Goal: Transaction & Acquisition: Purchase product/service

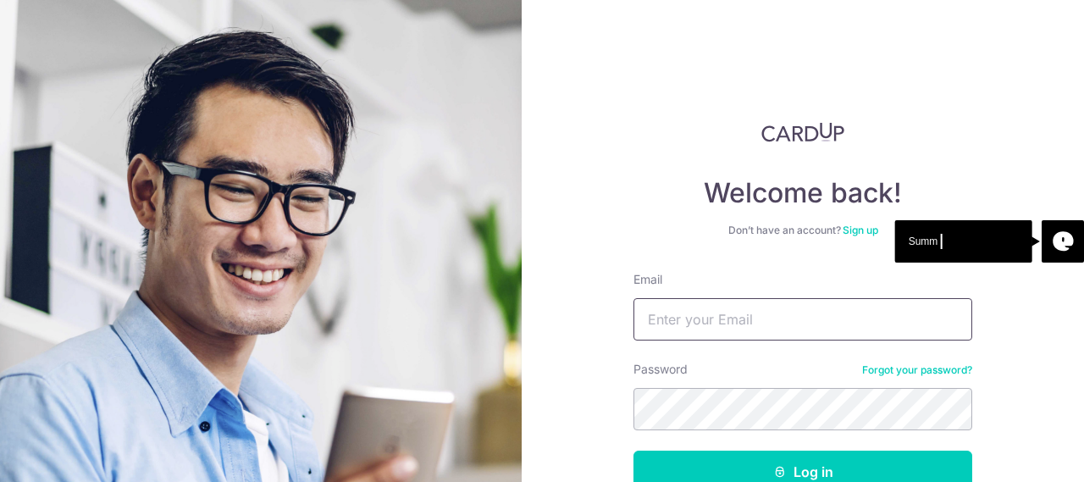
type input "lokeyvonne@gmail.com"
click at [634, 451] on button "Log in" at bounding box center [803, 472] width 339 height 42
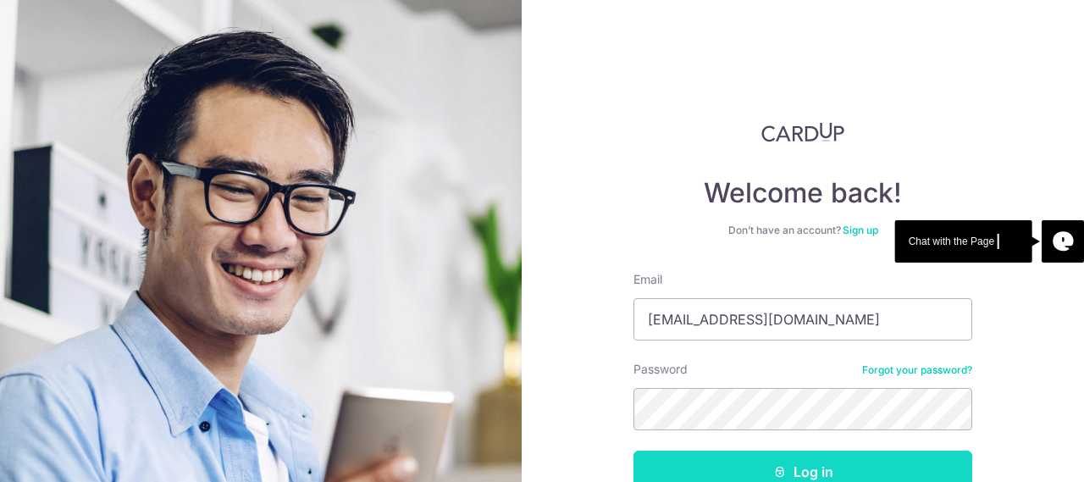
click at [706, 465] on button "Log in" at bounding box center [803, 472] width 339 height 42
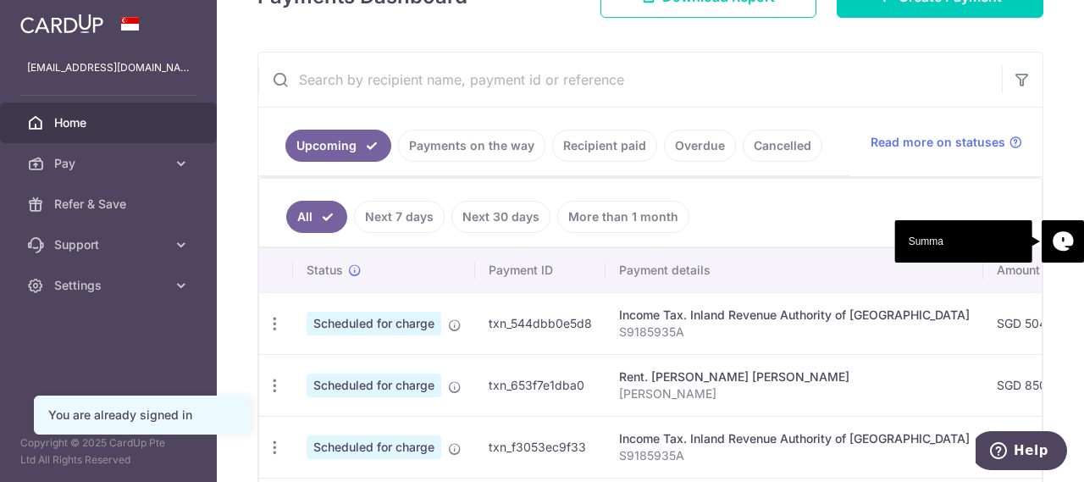
scroll to position [360, 0]
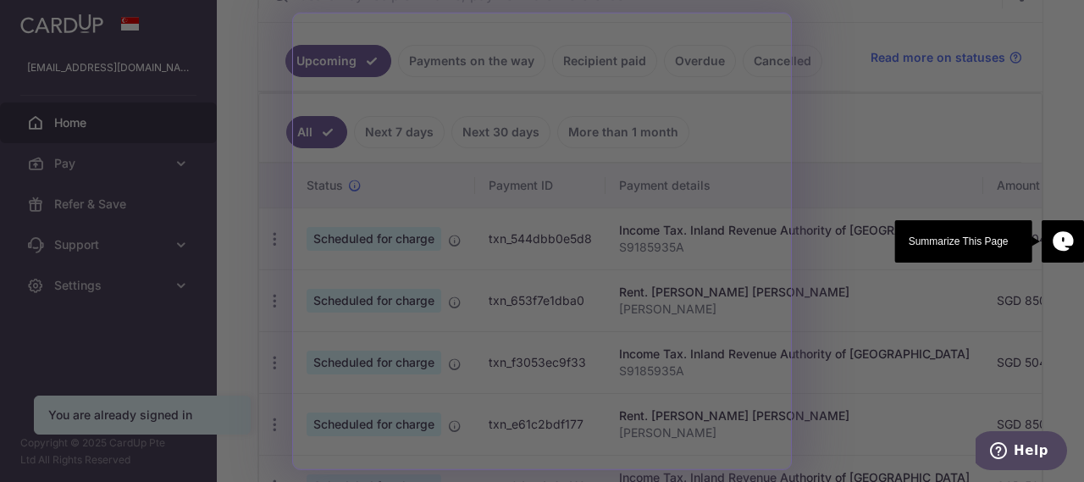
click at [884, 126] on div at bounding box center [547, 243] width 1095 height 487
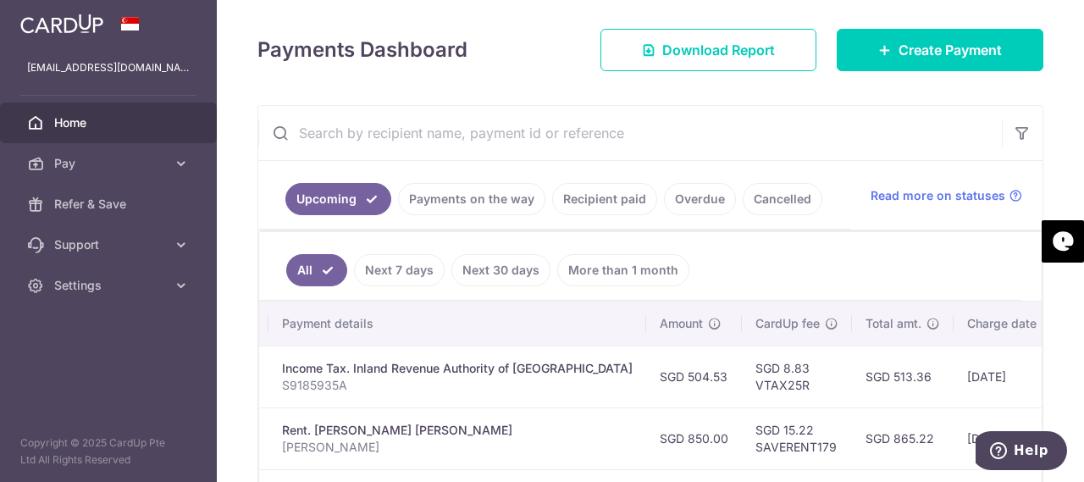
scroll to position [150, 0]
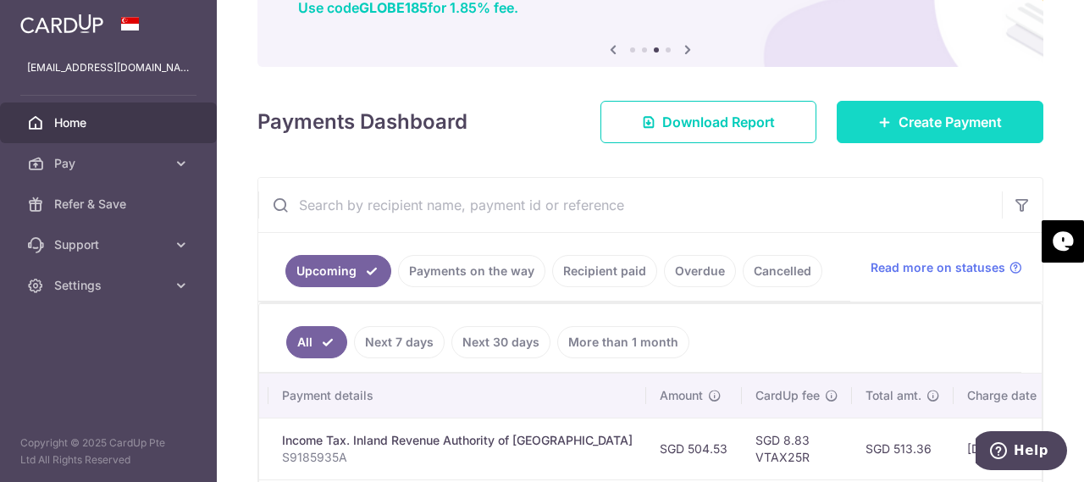
click at [899, 125] on span "Create Payment" at bounding box center [950, 122] width 103 height 20
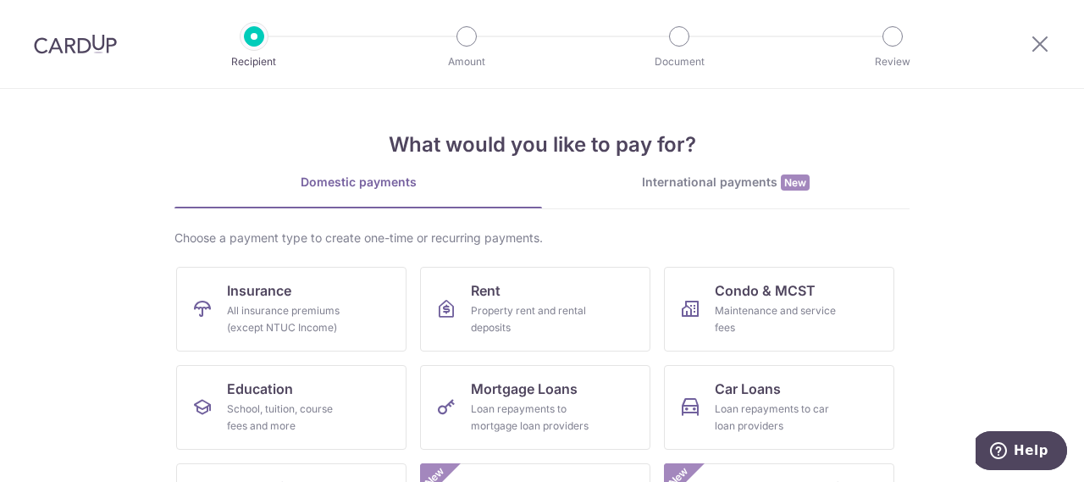
click at [733, 179] on div "International payments New" at bounding box center [726, 183] width 368 height 18
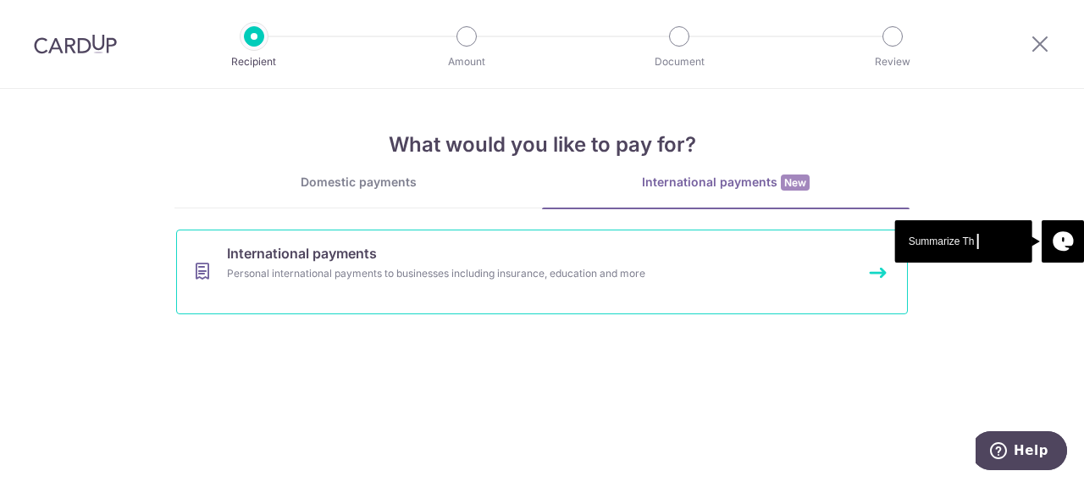
click at [456, 274] on div "Personal international payments to businesses including insurance, education an…" at bounding box center [519, 273] width 585 height 17
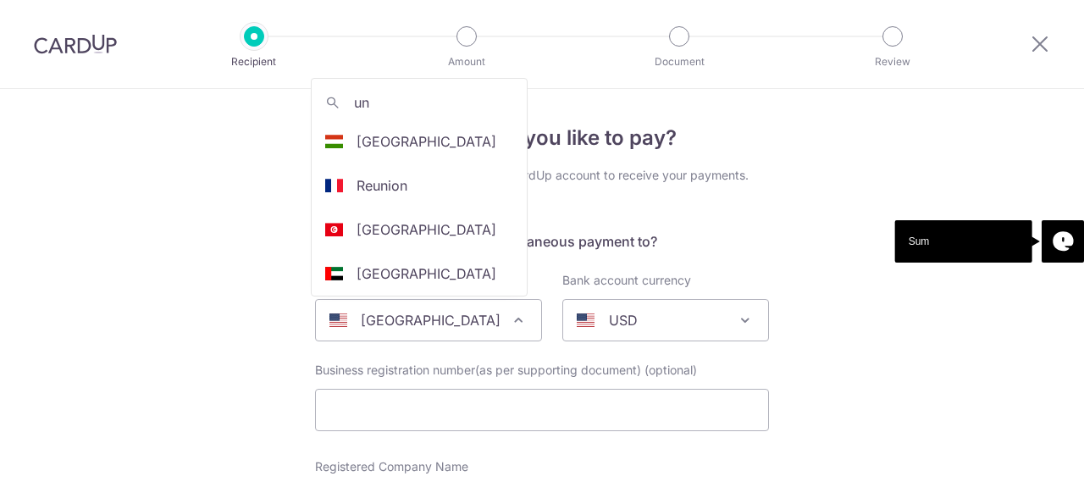
select select
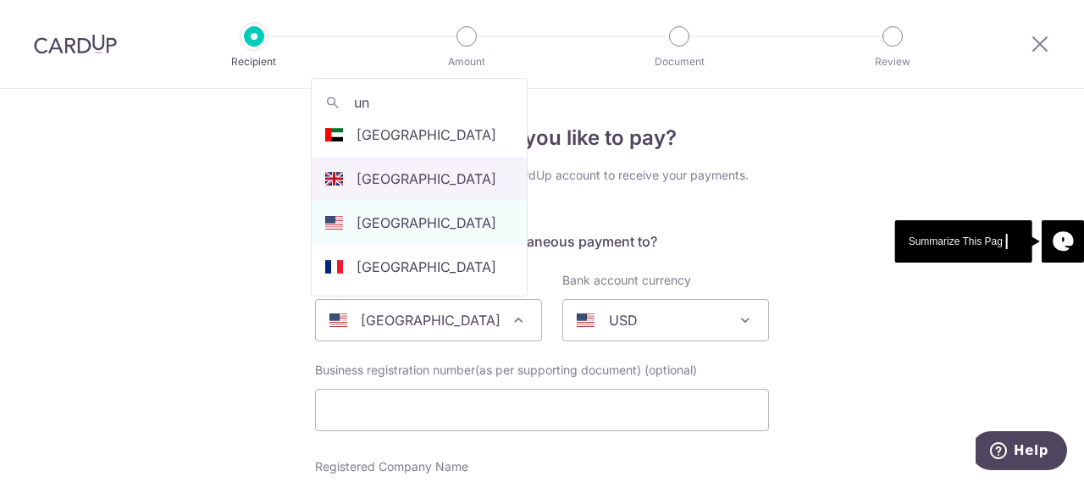
type input "un"
select select "77"
select select "[GEOGRAPHIC_DATA]"
select select
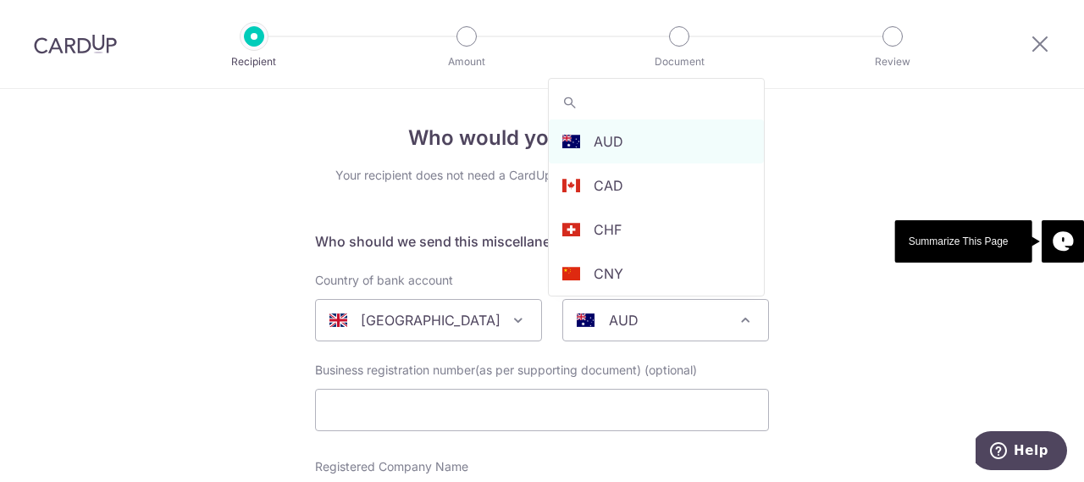
click at [739, 318] on span at bounding box center [745, 320] width 20 height 20
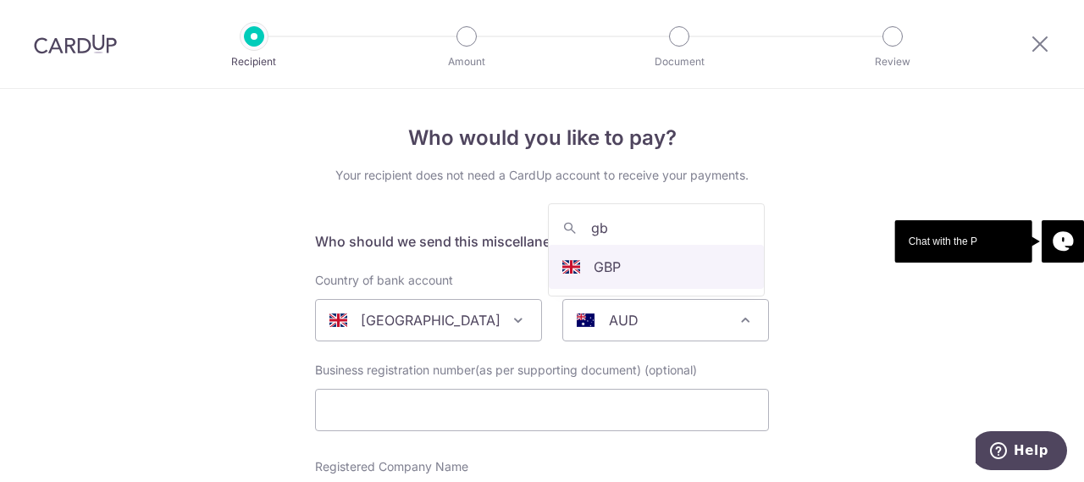
type input "gb"
select select "10"
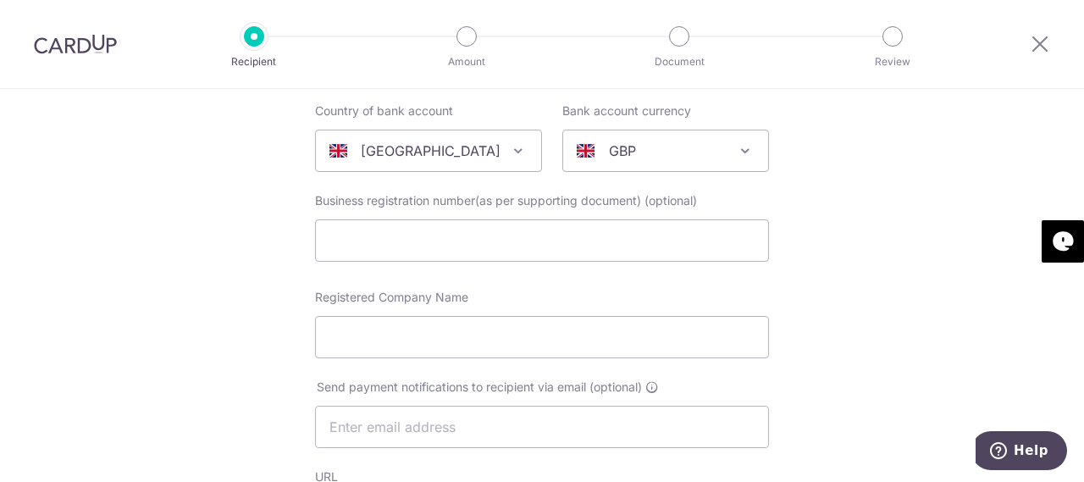
scroll to position [254, 0]
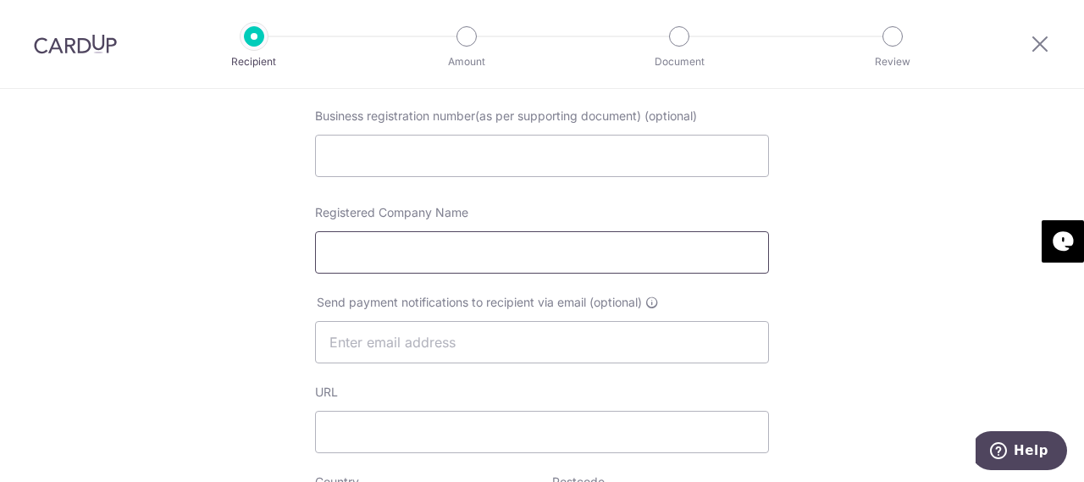
click at [459, 254] on input "Registered Company Name" at bounding box center [542, 252] width 454 height 42
paste input "FLYWIRE PAYMENTS LTD"
type input "FLYWIRE PAYMENTS LTD"
click at [557, 350] on input "text" at bounding box center [542, 342] width 454 height 42
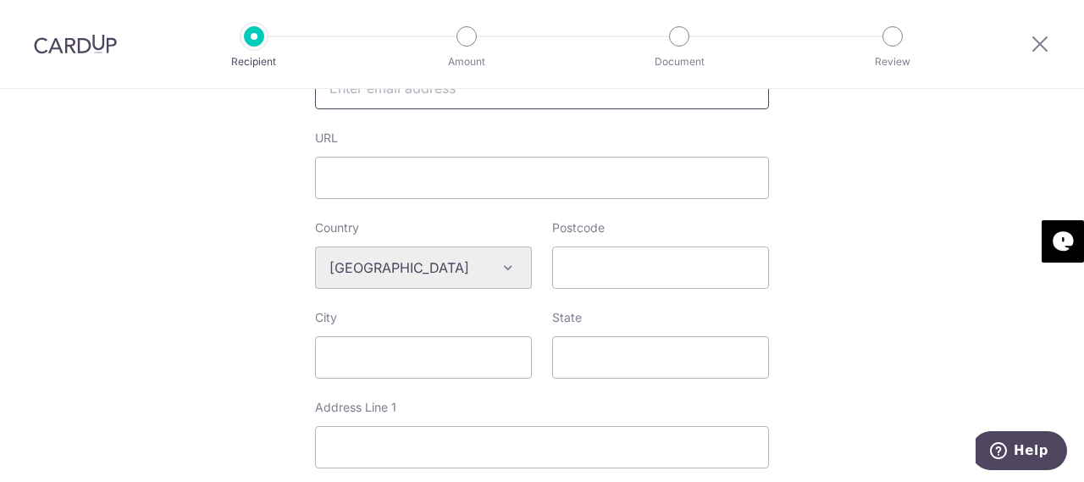
scroll to position [593, 0]
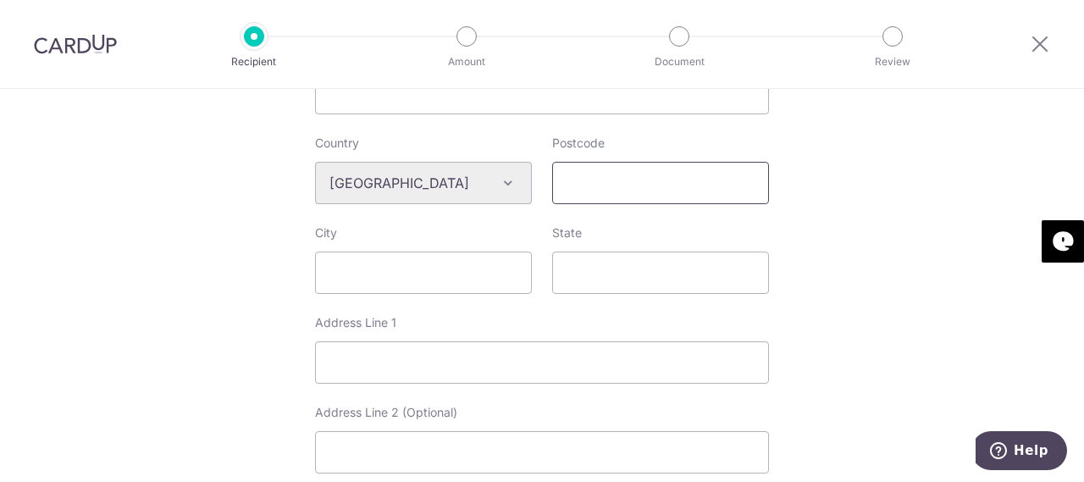
click at [592, 192] on input "Postcode" at bounding box center [660, 183] width 217 height 42
paste input "EC2A 2AP"
type input "EC2A 2AP"
click at [804, 235] on div "Who would you like to pay? Your recipient does not need a CardUp account to rec…" at bounding box center [542, 206] width 1084 height 1421
click at [426, 277] on input "City" at bounding box center [423, 273] width 217 height 42
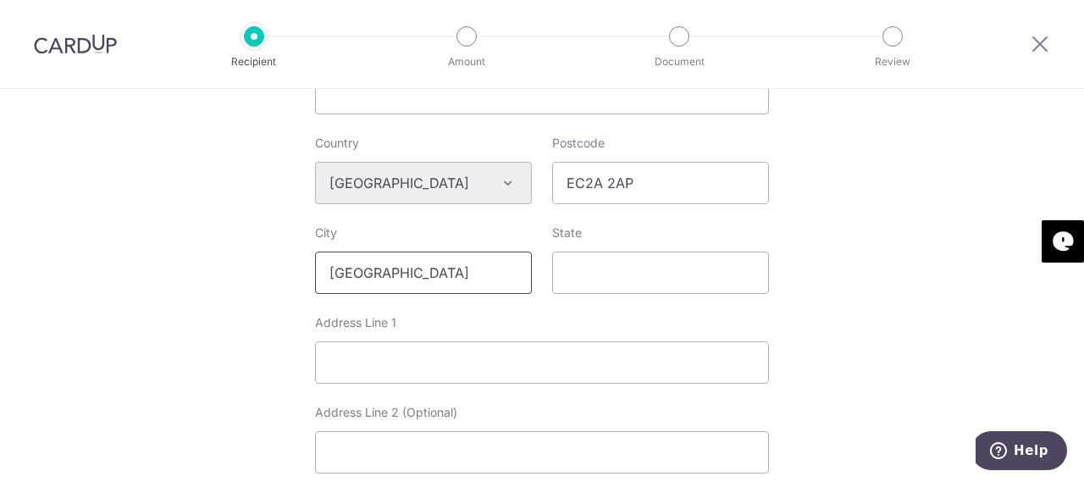
type input "London"
click at [361, 367] on input "Address Line 1" at bounding box center [542, 362] width 454 height 42
paste input "6th Floor, 9 Appold Street"
type input "6th Floor, 9 Appold Street"
click at [889, 362] on div "Who would you like to pay? Your recipient does not need a CardUp account to rec…" at bounding box center [542, 206] width 1084 height 1421
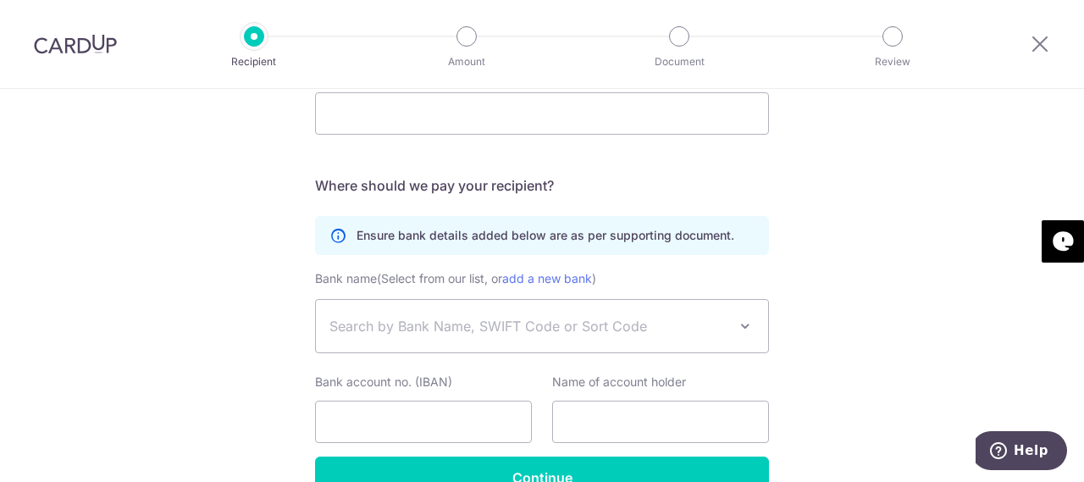
scroll to position [1016, 0]
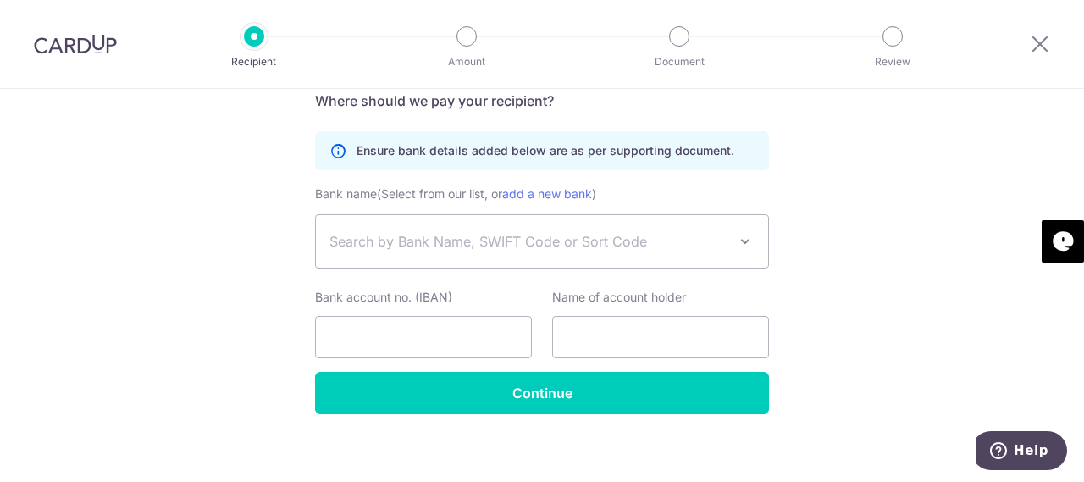
click at [686, 245] on span "Search by Bank Name, SWIFT Code or Sort Code" at bounding box center [528, 241] width 398 height 20
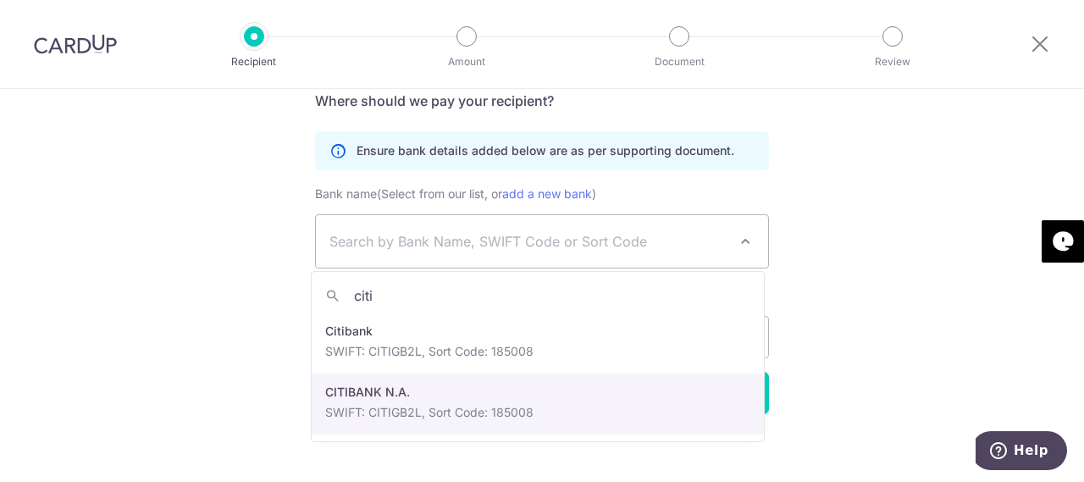
type input "citi"
select select "22500"
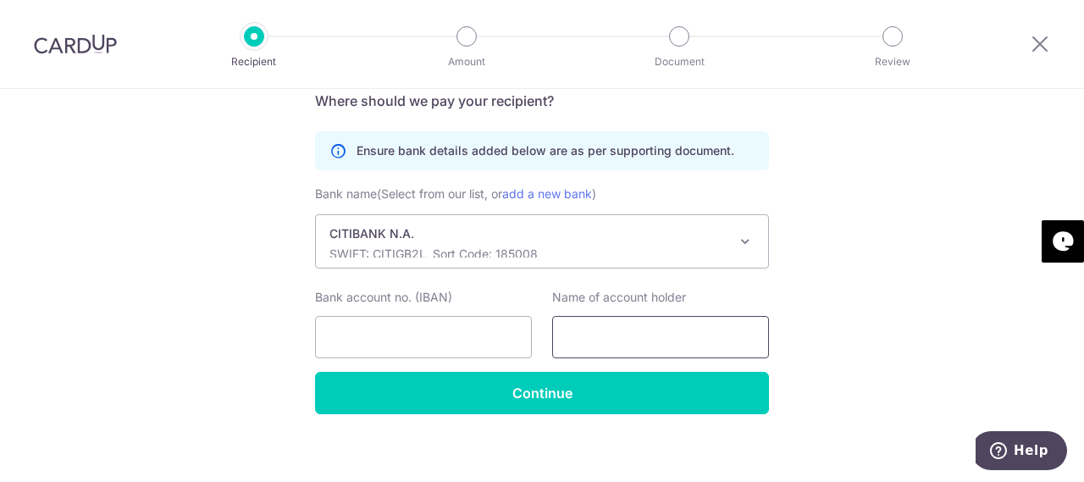
click at [618, 344] on input "text" at bounding box center [660, 337] width 217 height 42
click at [382, 336] on input "Bank account no. (IBAN)" at bounding box center [423, 337] width 217 height 42
paste input "GB77CITI18500813264548"
type input "GB77CITI18500813264548"
click at [591, 345] on input "text" at bounding box center [660, 337] width 217 height 42
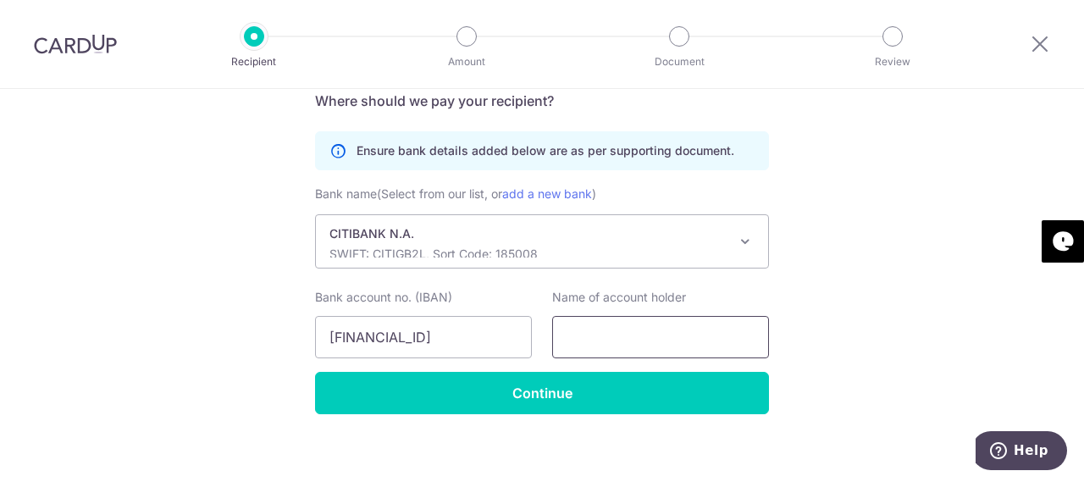
paste input "FLYWIRE PAYMENTS LTD"
type input "FLYWIRE PAYMENTS LTD"
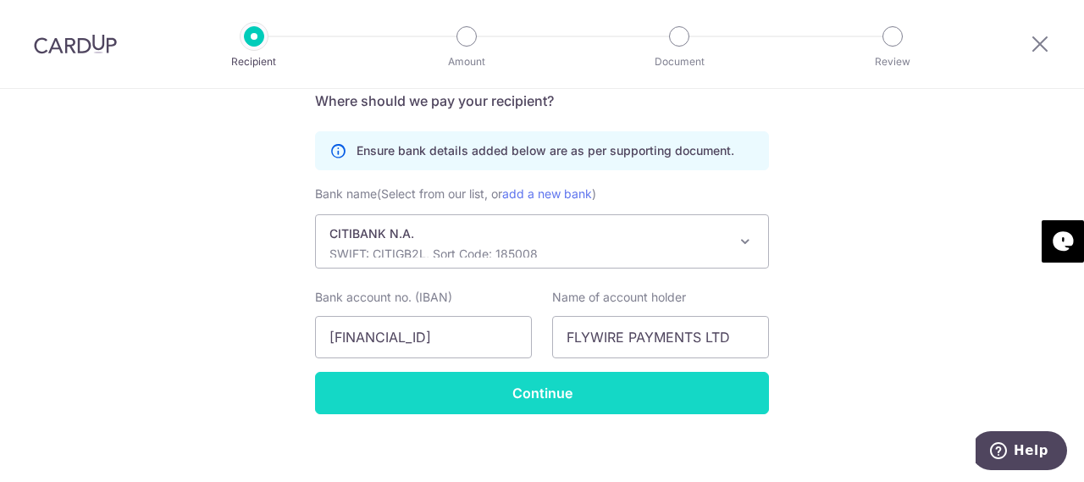
click at [508, 400] on input "Continue" at bounding box center [542, 393] width 454 height 42
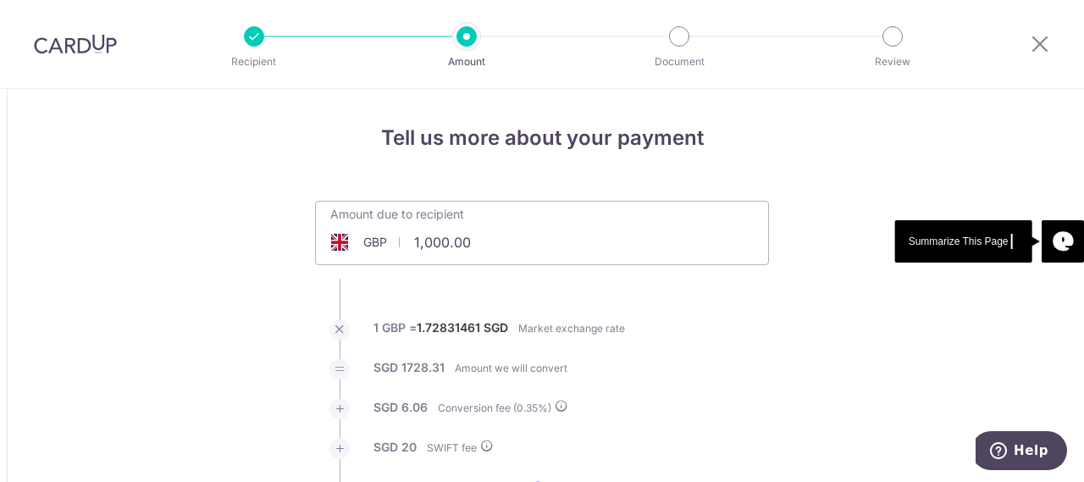
click at [425, 245] on input "1,000.00" at bounding box center [447, 242] width 262 height 39
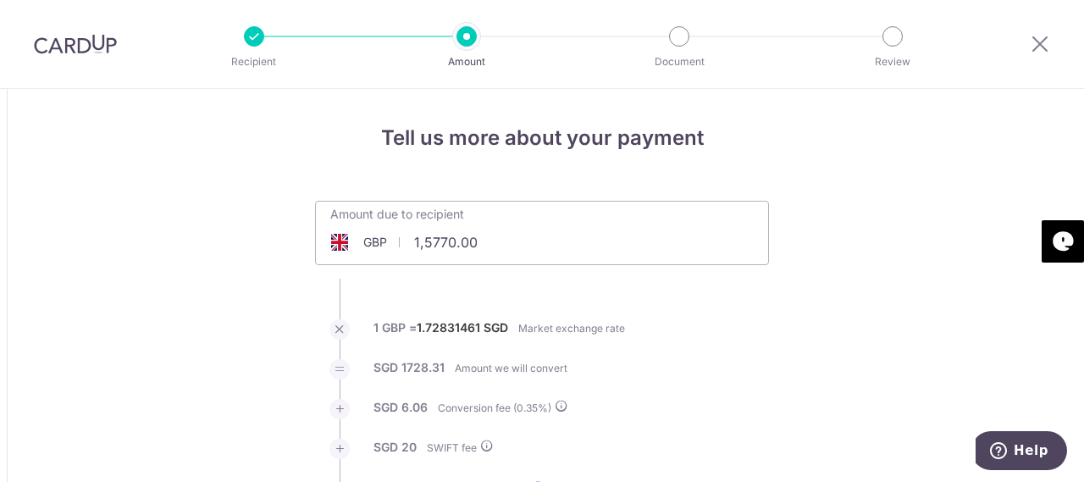
click at [540, 248] on input "1,5770.00" at bounding box center [447, 242] width 262 height 39
click at [425, 241] on input "1,5770.00" at bounding box center [447, 242] width 262 height 39
click at [440, 241] on input "1,5770.00" at bounding box center [447, 242] width 262 height 39
click at [418, 241] on input "1,5770.00" at bounding box center [447, 242] width 262 height 39
click at [454, 241] on input "15770.00" at bounding box center [447, 242] width 262 height 39
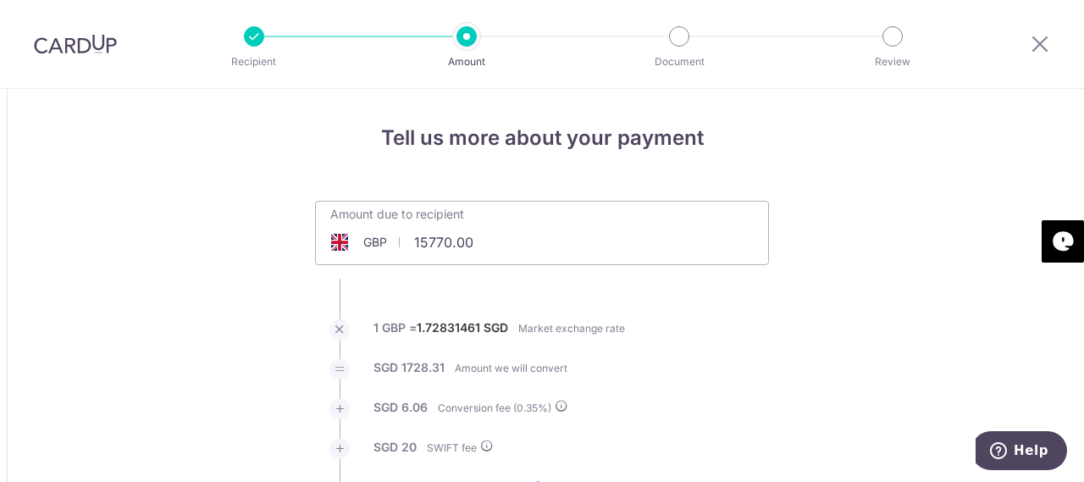
click at [659, 340] on li "1 GBP = 1.72831461 SGD Market exchange rate" at bounding box center [542, 339] width 454 height 40
type input "15,770.00"
type input "27,370.60"
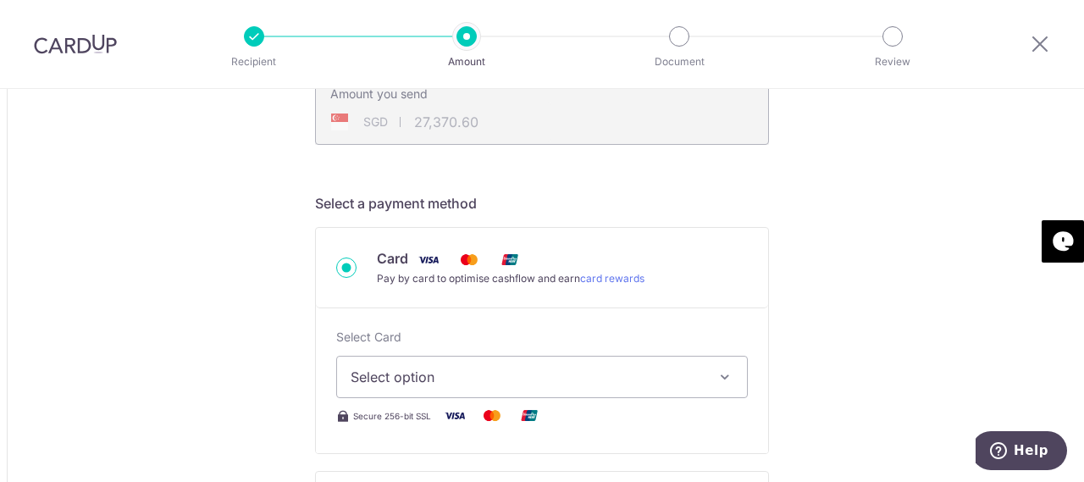
scroll to position [508, 0]
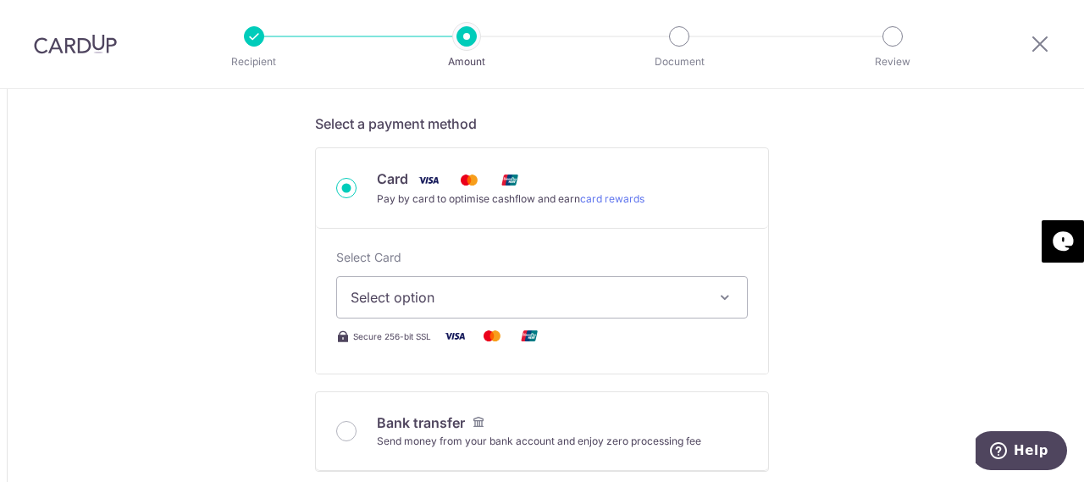
click at [673, 293] on span "Select option" at bounding box center [527, 297] width 352 height 20
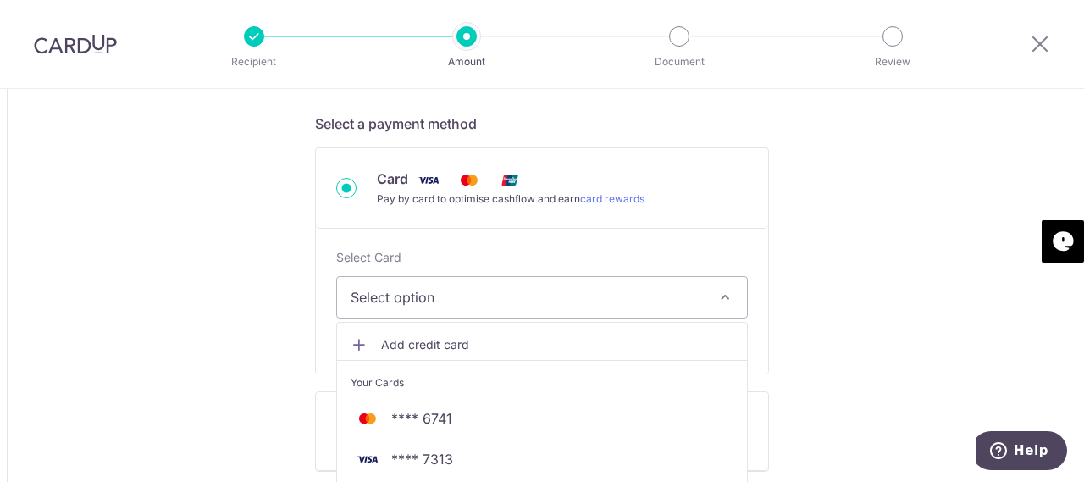
scroll to position [593, 0]
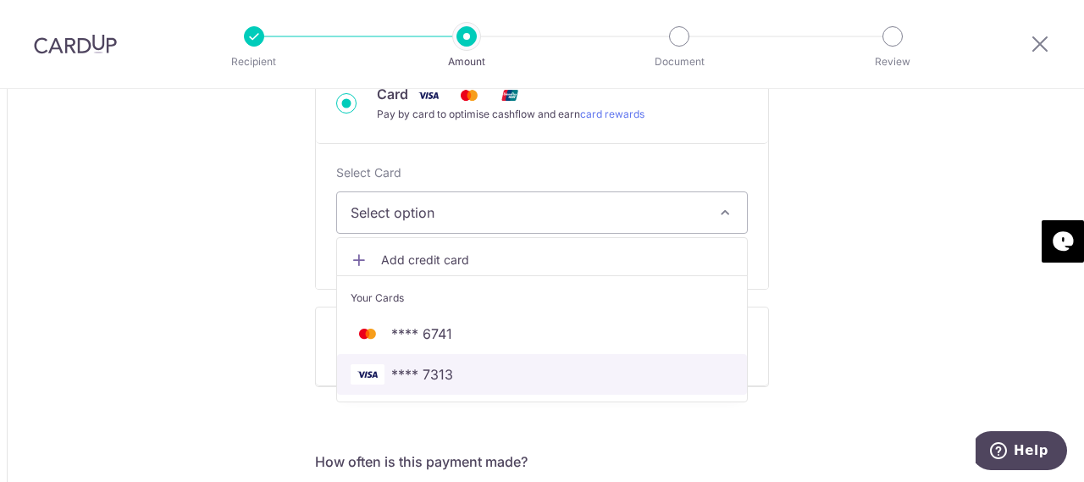
click at [504, 372] on span "**** 7313" at bounding box center [542, 374] width 383 height 20
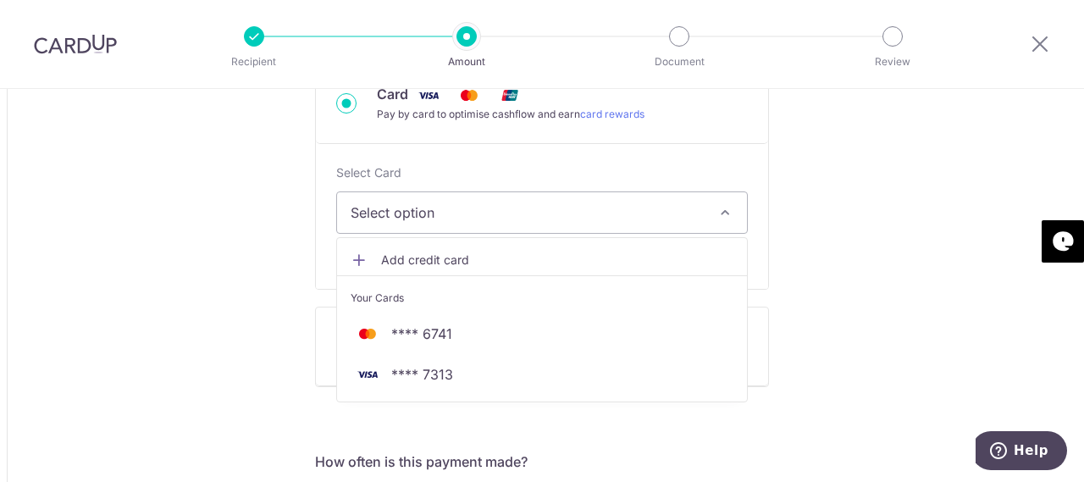
type input "15,770.00"
type input "27,369.78"
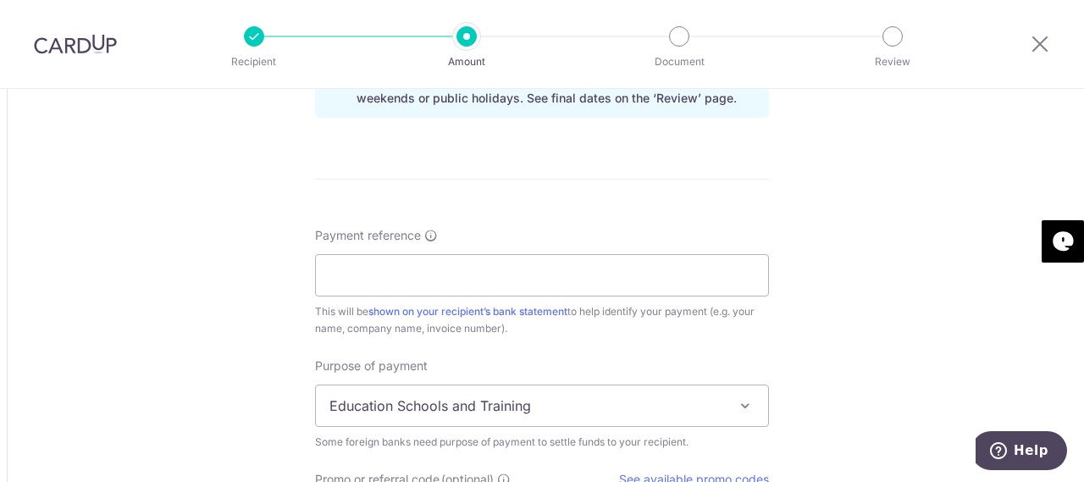
scroll to position [1270, 0]
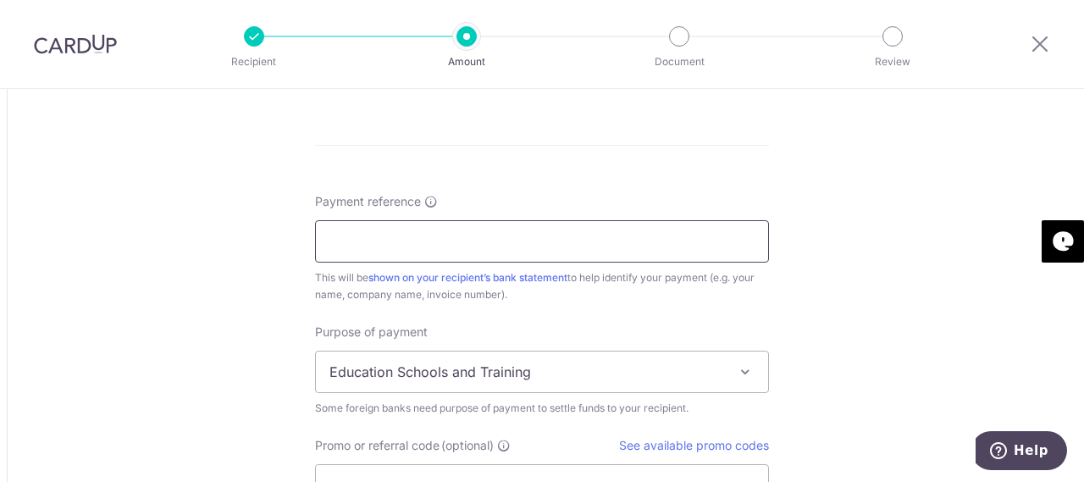
click at [439, 224] on input "Payment reference" at bounding box center [542, 241] width 454 height 42
paste input "QMQ968700583 - Queen Mary Universit"
drag, startPoint x: 606, startPoint y: 246, endPoint x: 457, endPoint y: 241, distance: 149.1
click at [457, 241] on input "QMQ968700583 - Queen Mary Universit" at bounding box center [542, 241] width 454 height 42
type input "QMQ968700583 - QMUL"
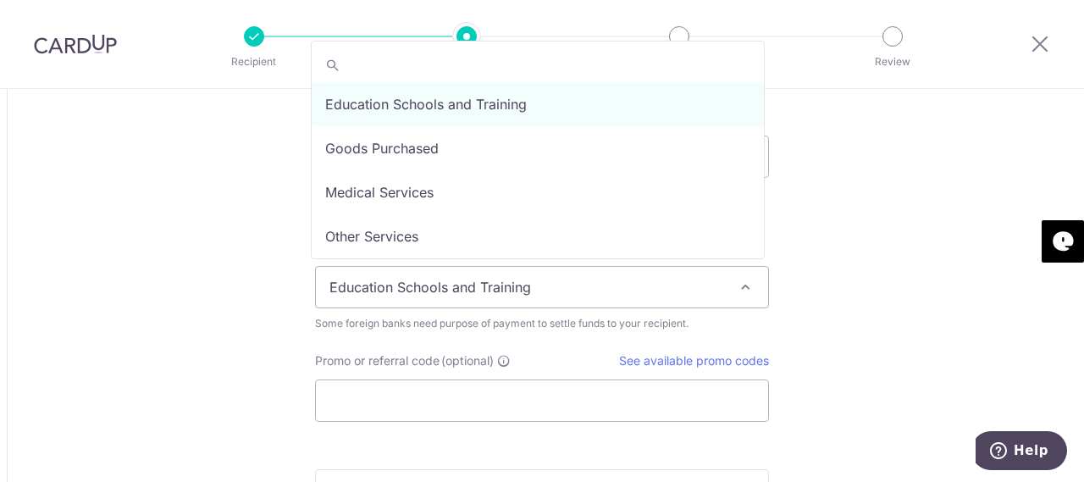
click at [743, 289] on span at bounding box center [745, 287] width 20 height 20
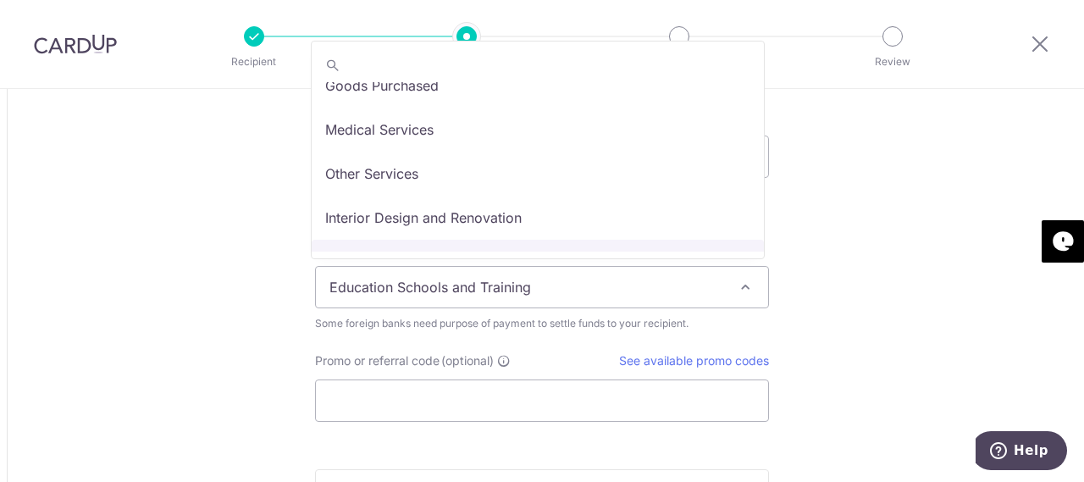
scroll to position [0, 0]
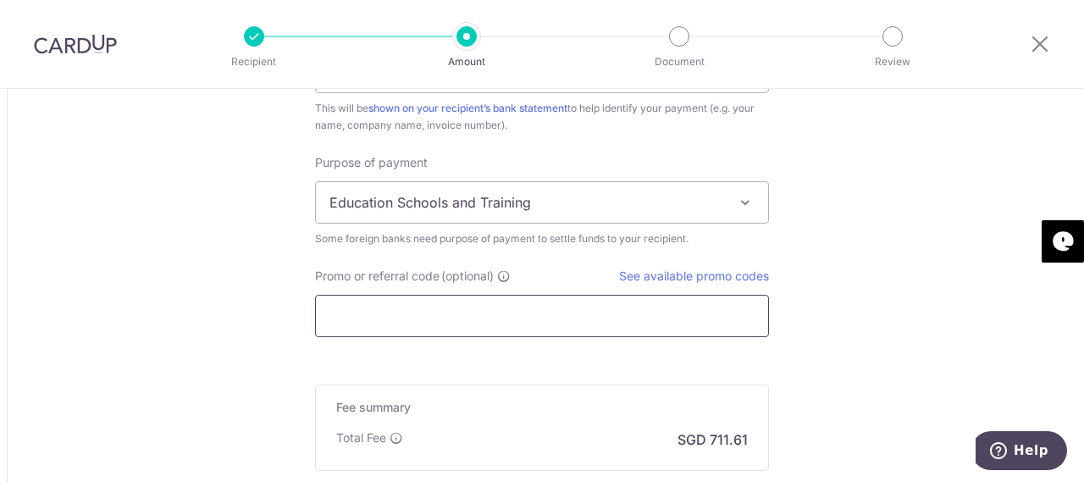
click at [428, 318] on input "Promo or referral code (optional)" at bounding box center [542, 316] width 454 height 42
paste input "GLOBE185"
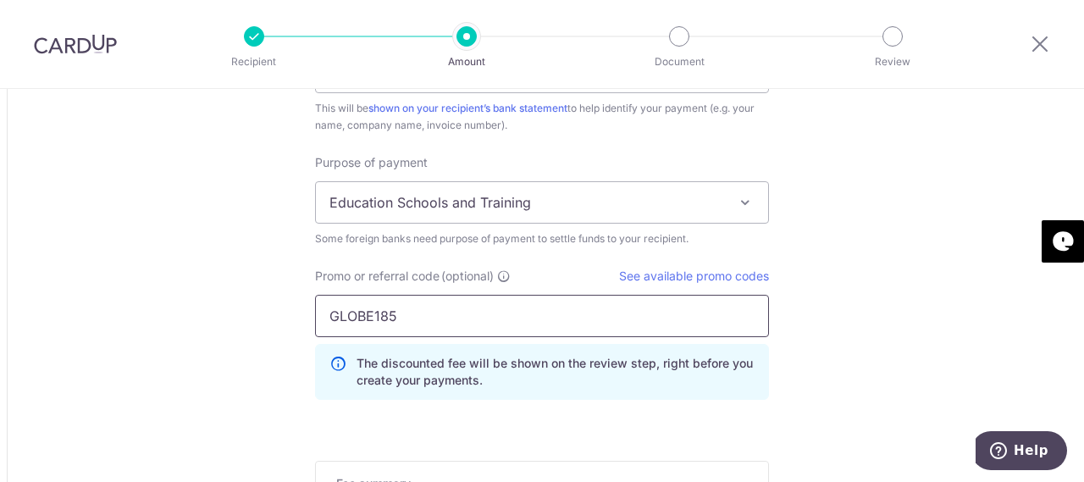
type input "GLOBE185"
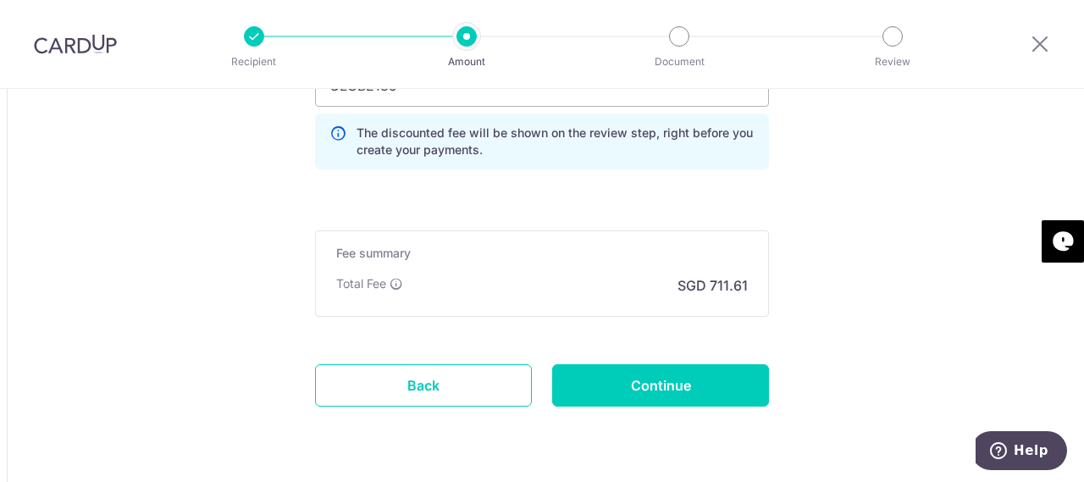
scroll to position [1694, 0]
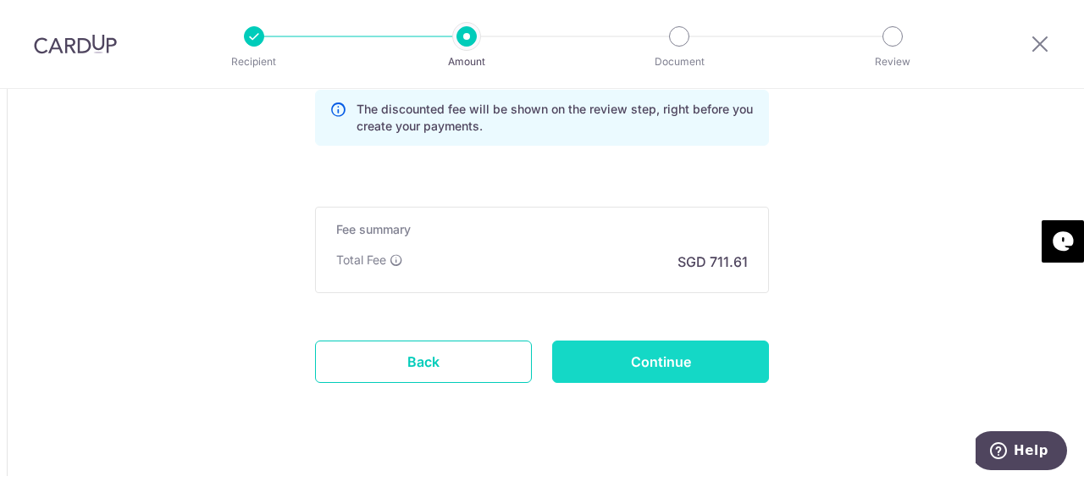
click at [686, 351] on input "Continue" at bounding box center [660, 361] width 217 height 42
type input "Create Schedule"
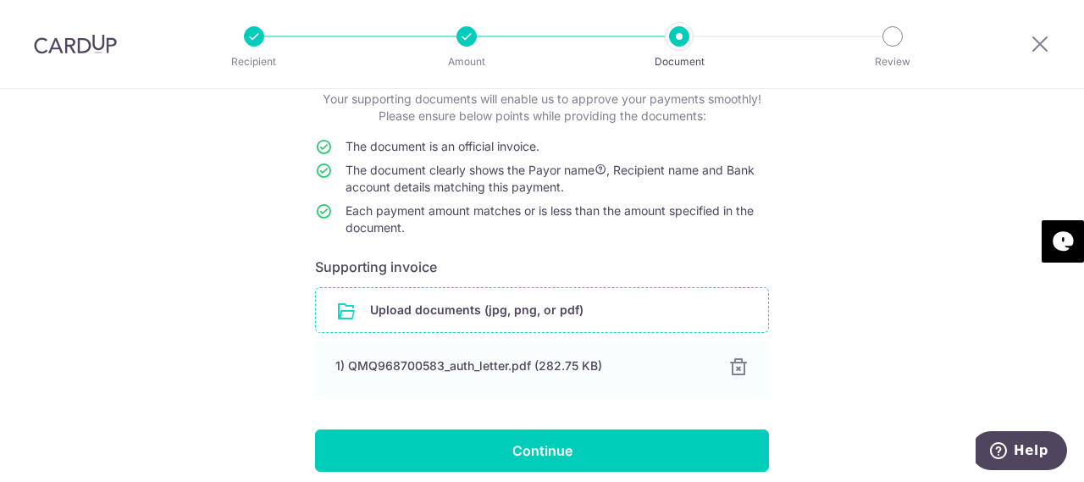
scroll to position [85, 0]
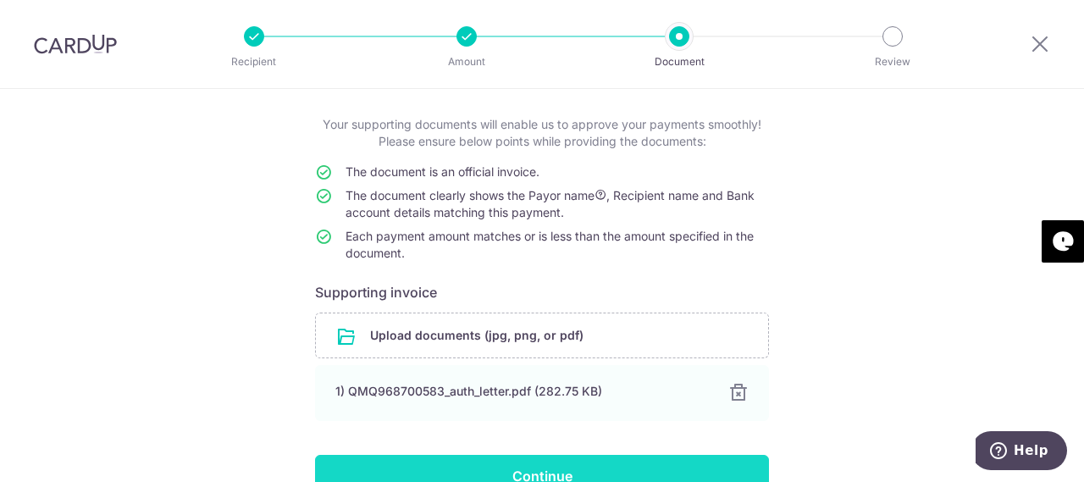
click at [381, 467] on input "Continue" at bounding box center [542, 476] width 454 height 42
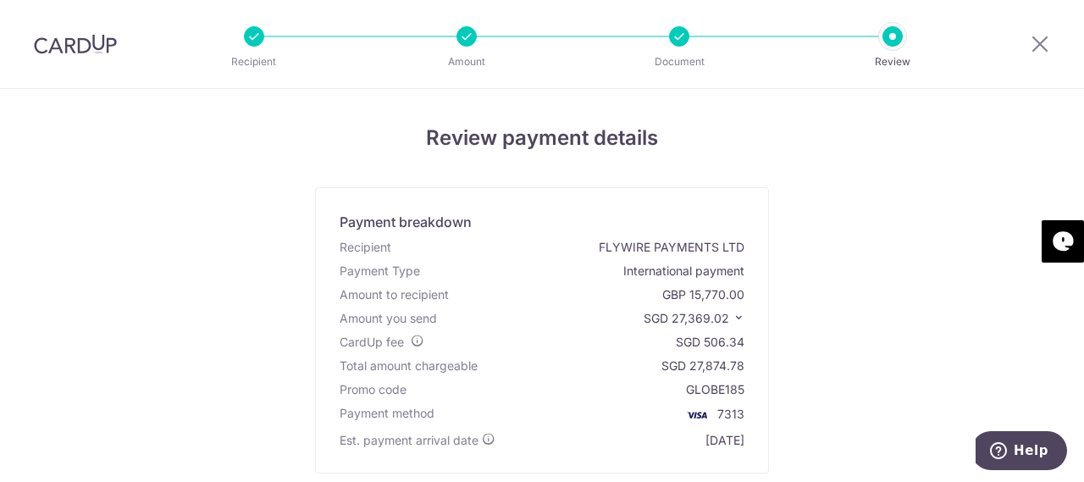
click at [734, 318] on icon at bounding box center [739, 318] width 12 height 12
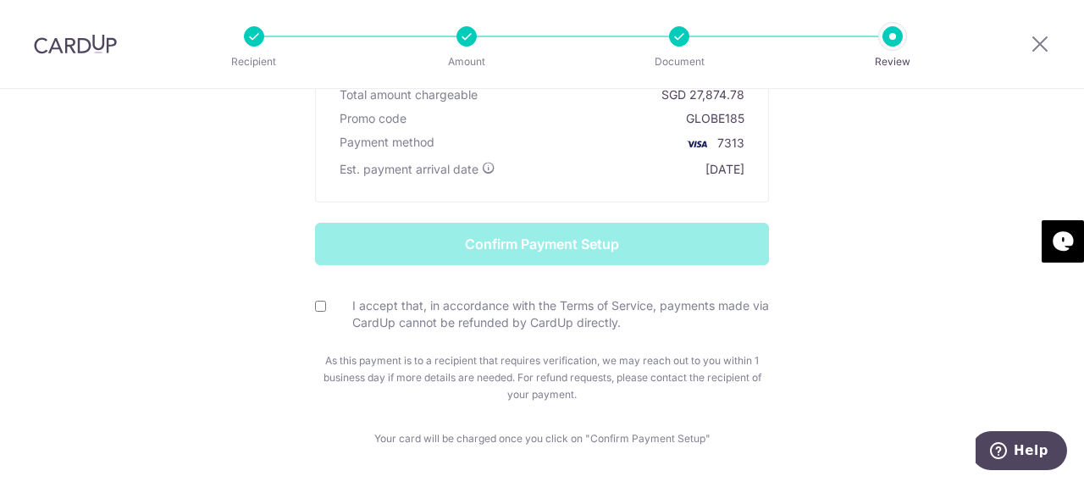
scroll to position [401, 0]
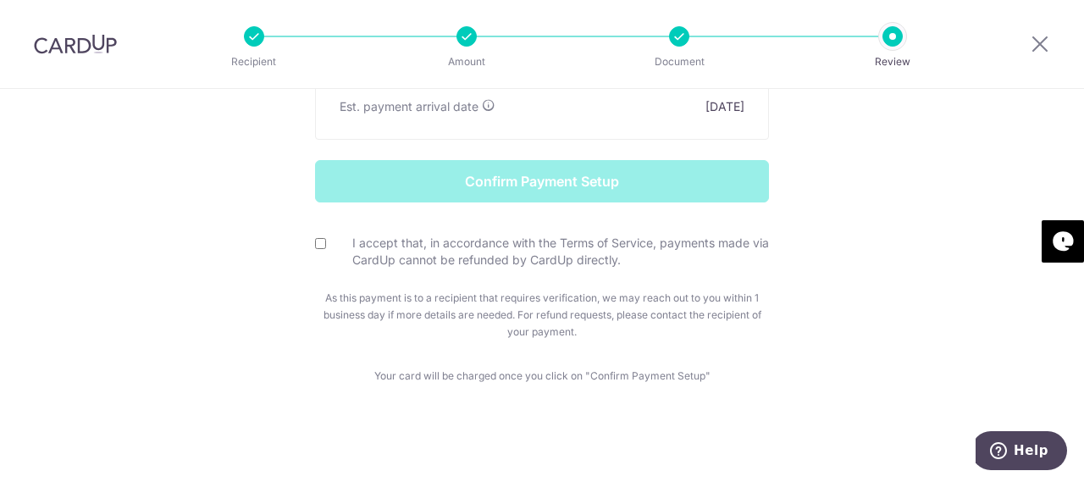
click at [805, 387] on div "Review payment details Payment breakdown Recipient FLYWIRE PAYMENTS LTD Payment…" at bounding box center [542, 85] width 1084 height 797
click at [315, 238] on input "I accept that, in accordance with the Terms of Service, payments made via CardU…" at bounding box center [320, 243] width 11 height 11
checkbox input "true"
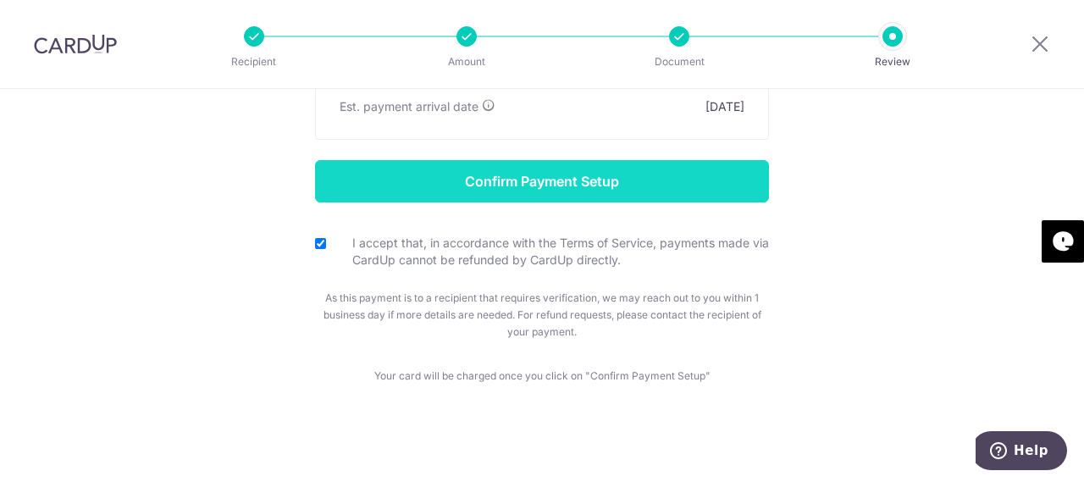
click at [464, 185] on input "Confirm Payment Setup" at bounding box center [542, 181] width 454 height 42
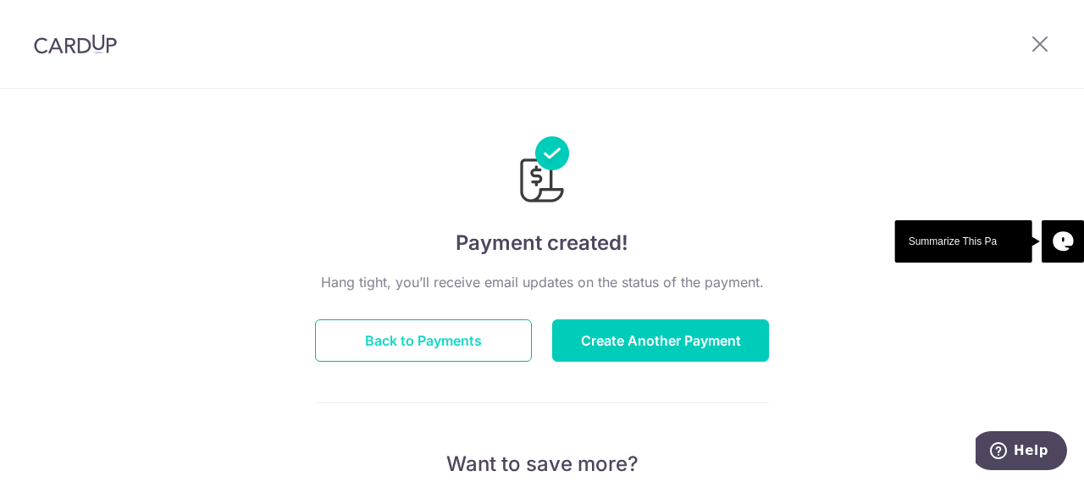
click at [427, 345] on button "Back to Payments" at bounding box center [423, 340] width 217 height 42
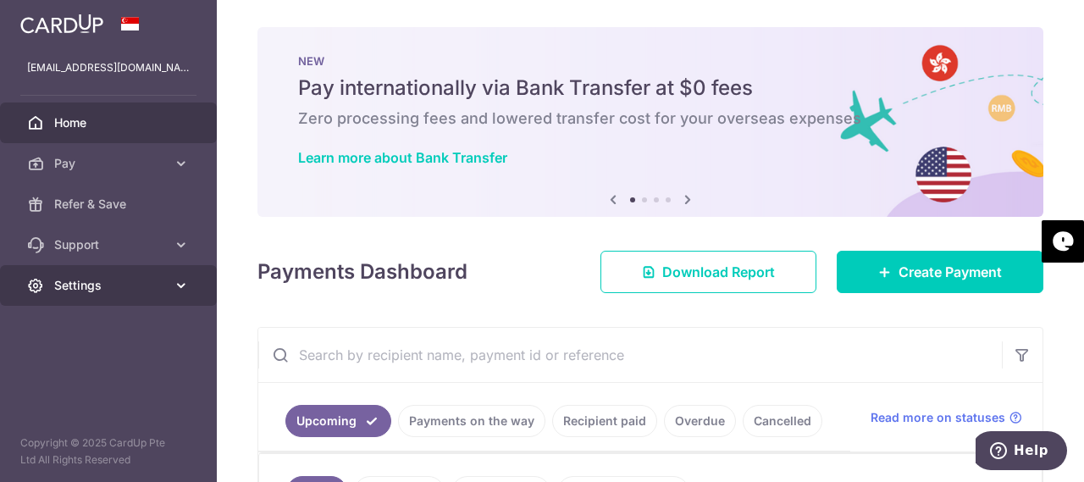
click at [83, 289] on span "Settings" at bounding box center [110, 285] width 112 height 17
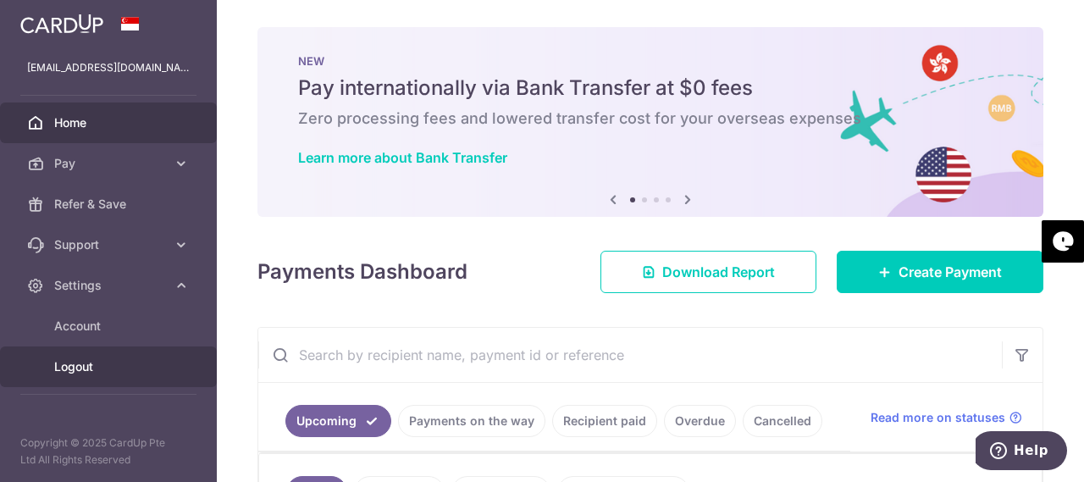
click at [100, 369] on span "Logout" at bounding box center [110, 366] width 112 height 17
